Goal: Obtain resource: Obtain resource

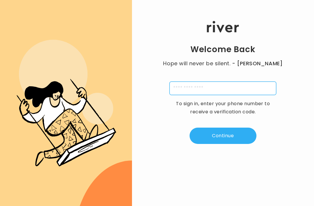
click at [191, 95] on input "tel" at bounding box center [223, 87] width 107 height 13
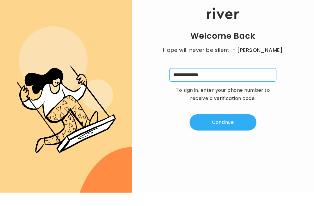
scroll to position [19, 0]
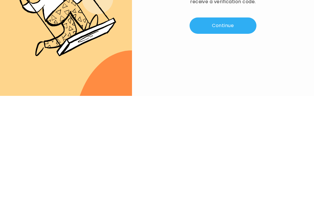
type input "**********"
click at [228, 127] on button "Continue" at bounding box center [223, 135] width 67 height 16
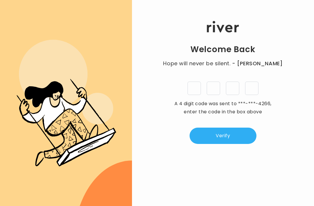
click at [195, 82] on input "tel" at bounding box center [194, 87] width 13 height 13
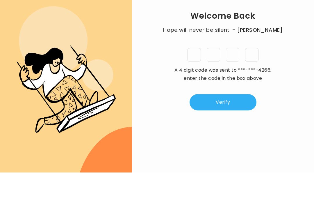
type input "*"
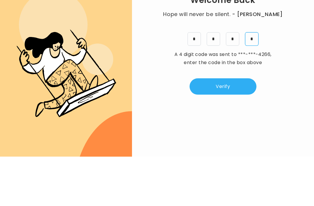
type input "*"
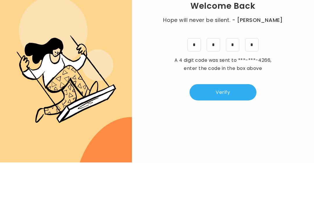
click at [217, 127] on button "Verify" at bounding box center [223, 135] width 67 height 16
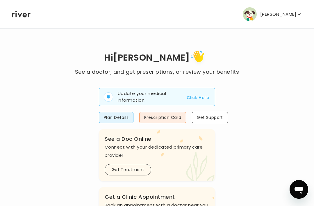
click at [159, 120] on button "Prescription Card" at bounding box center [162, 117] width 47 height 11
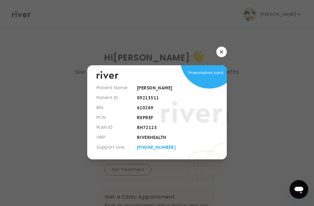
scroll to position [19, 0]
click at [222, 50] on icon "button" at bounding box center [221, 51] width 3 height 3
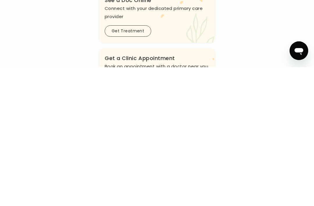
scroll to position [173, 0]
